Goal: Navigation & Orientation: Find specific page/section

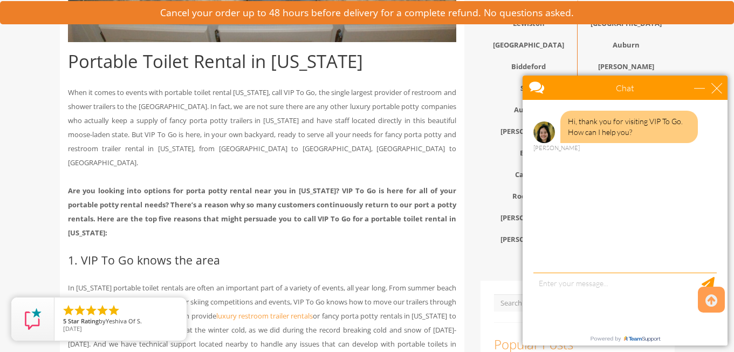
scroll to position [450, 0]
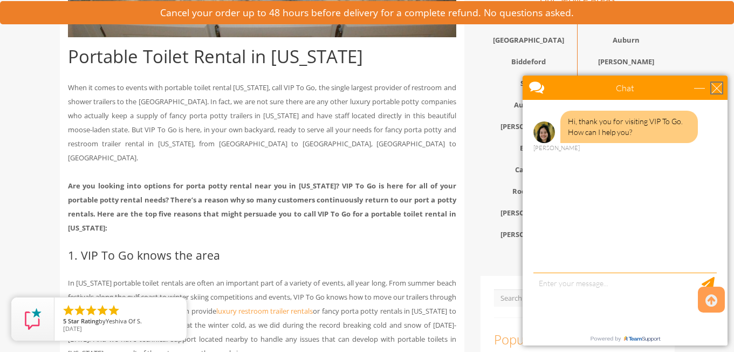
click at [719, 91] on div "close" at bounding box center [716, 88] width 11 height 11
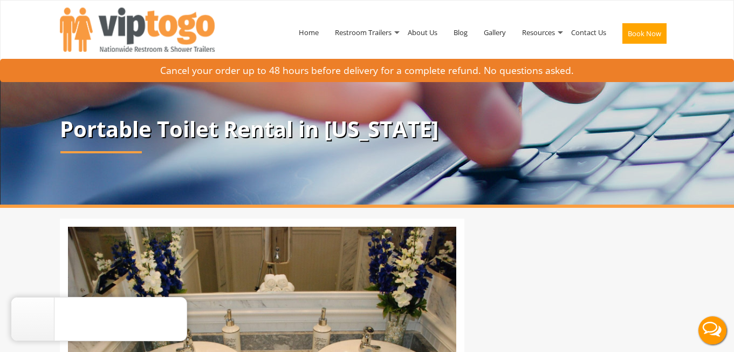
scroll to position [0, 0]
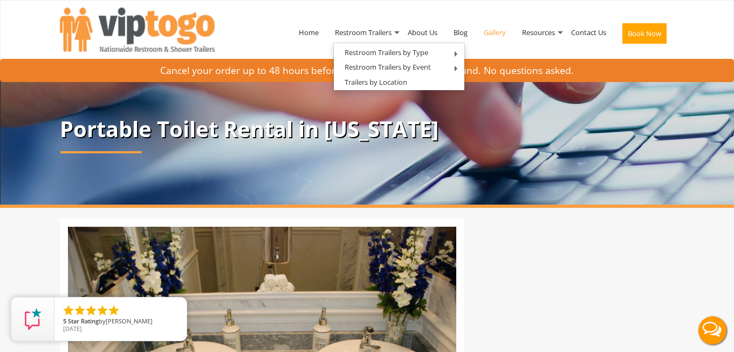
click at [494, 31] on link "Gallery" at bounding box center [495, 32] width 38 height 56
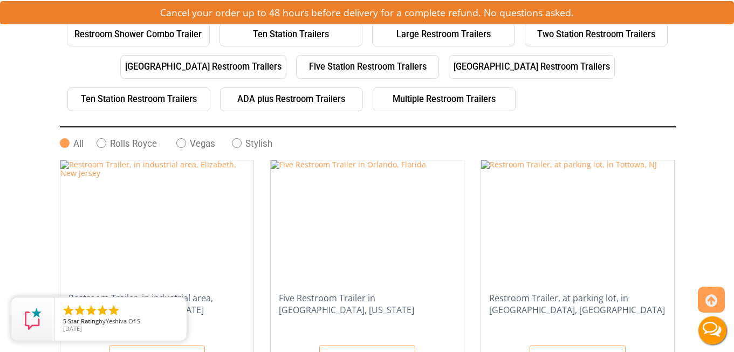
scroll to position [229, 0]
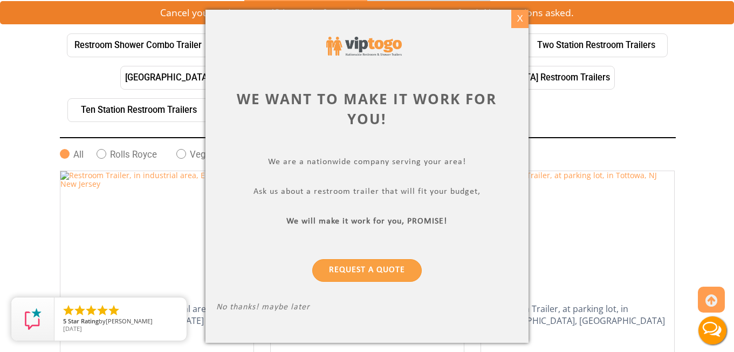
click at [520, 19] on div "X" at bounding box center [520, 19] width 17 height 18
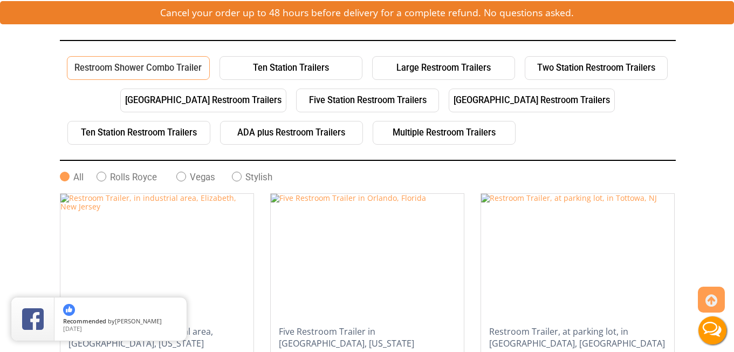
click at [180, 62] on link "Restroom Shower Combo Trailer" at bounding box center [138, 68] width 143 height 24
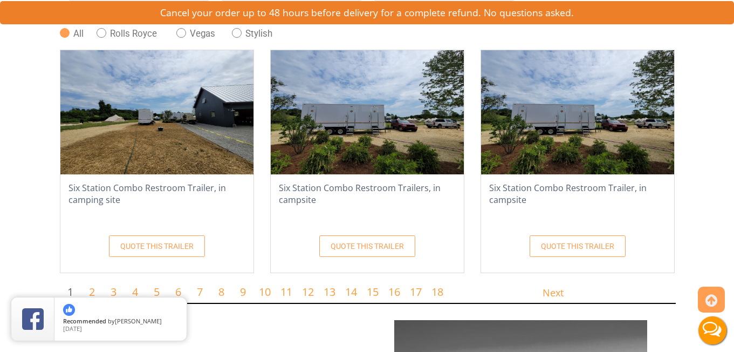
scroll to position [380, 0]
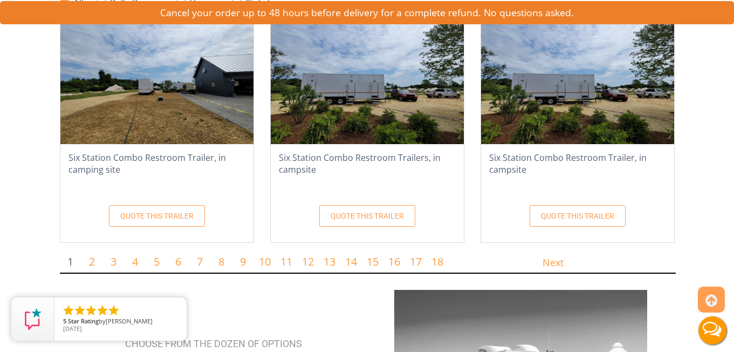
click at [203, 125] on img at bounding box center [156, 82] width 193 height 124
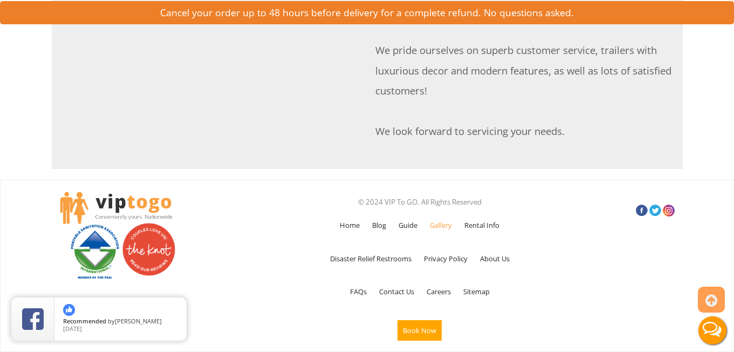
scroll to position [1020, 0]
click at [398, 276] on link "Contact Us" at bounding box center [397, 291] width 46 height 31
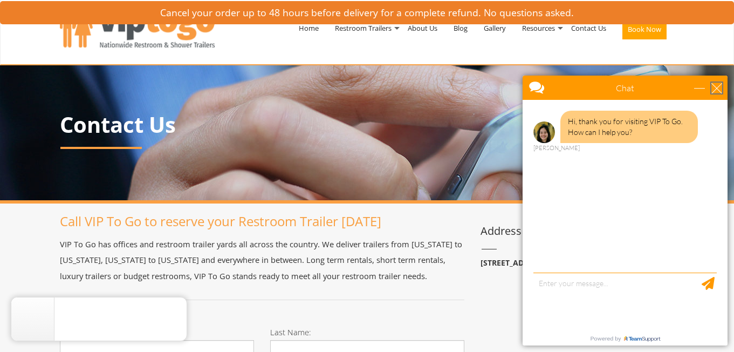
click at [719, 86] on div "close" at bounding box center [716, 88] width 11 height 11
